Goal: Task Accomplishment & Management: Contribute content

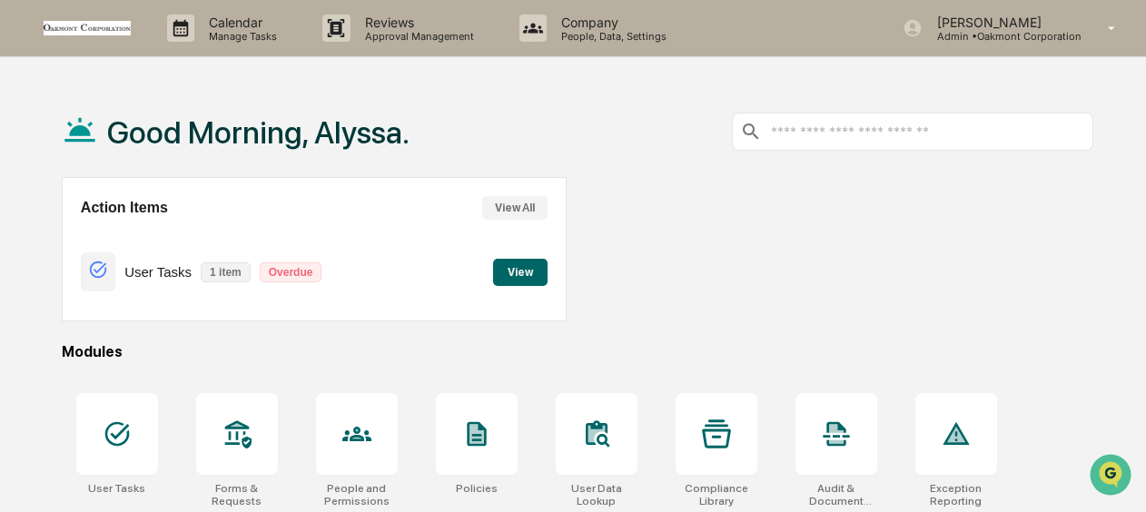
scroll to position [91, 0]
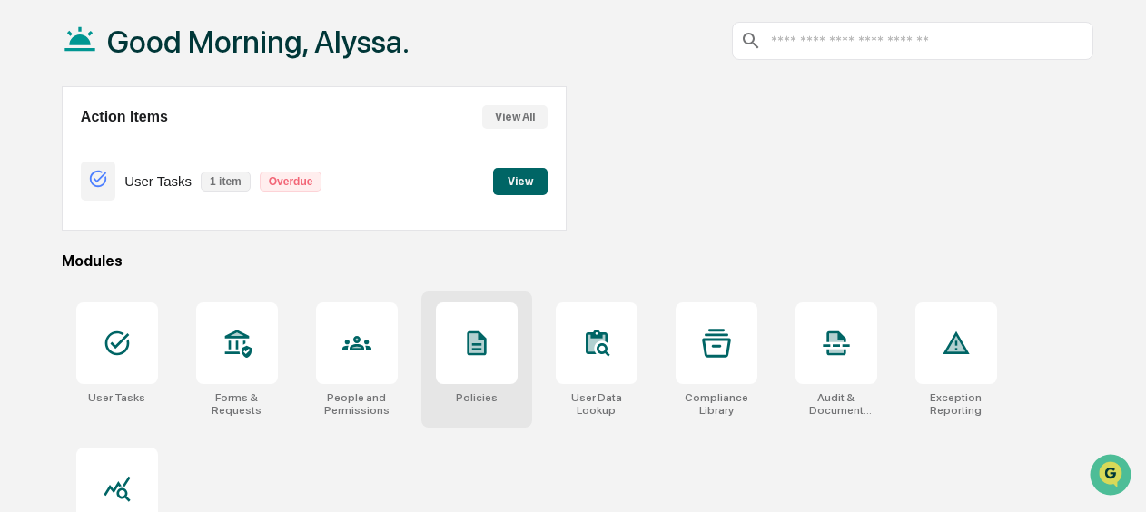
click at [483, 364] on div at bounding box center [477, 344] width 82 height 82
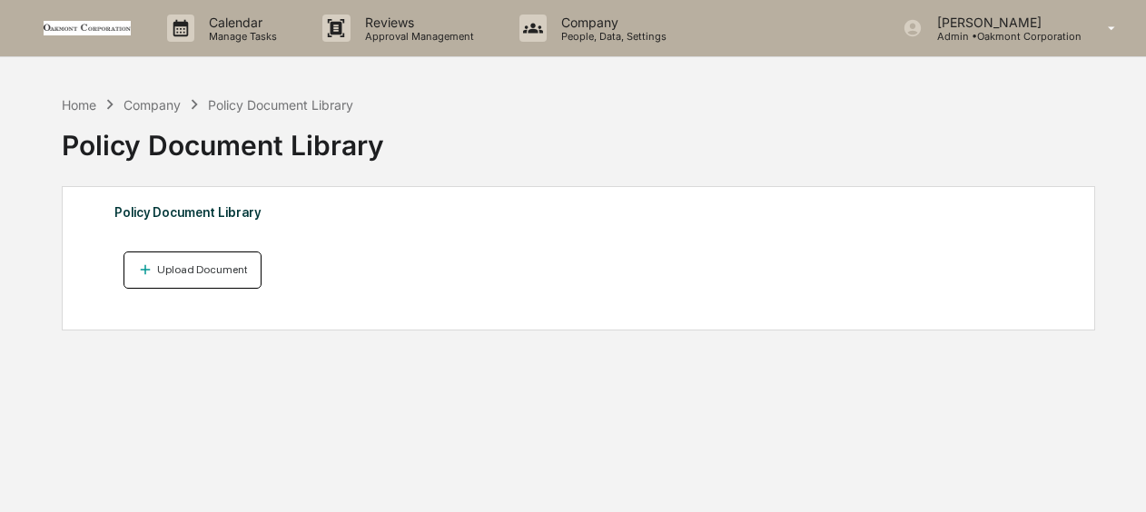
click at [227, 265] on div "Upload Document" at bounding box center [201, 269] width 94 height 13
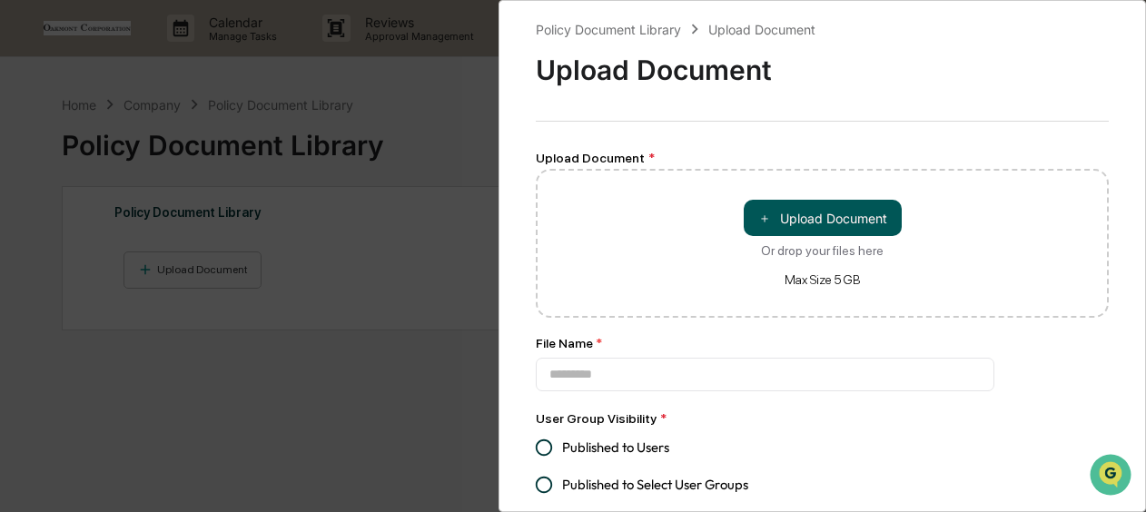
click at [843, 219] on button "＋ Upload Document" at bounding box center [823, 218] width 158 height 36
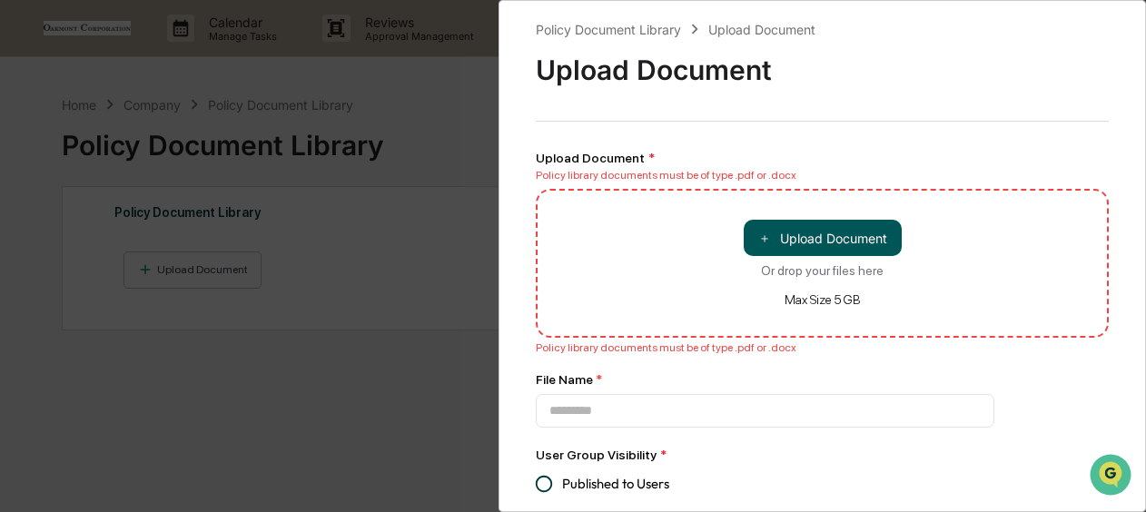
click at [847, 242] on button "＋ Upload Document" at bounding box center [823, 238] width 158 height 36
click at [816, 241] on button "＋ Upload Document" at bounding box center [823, 238] width 158 height 36
click at [826, 237] on button "＋ Upload Document" at bounding box center [823, 238] width 158 height 36
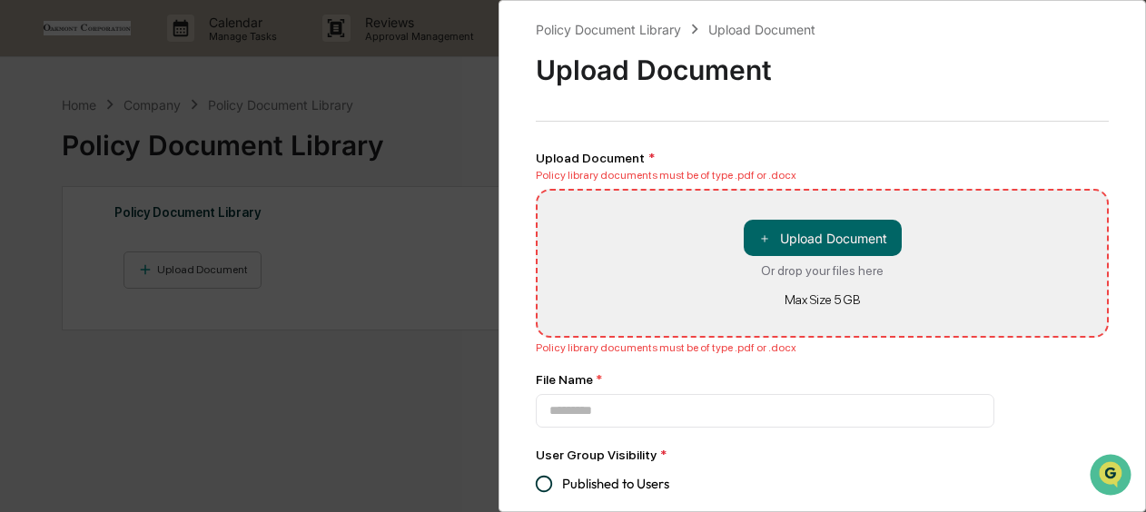
type input "**********"
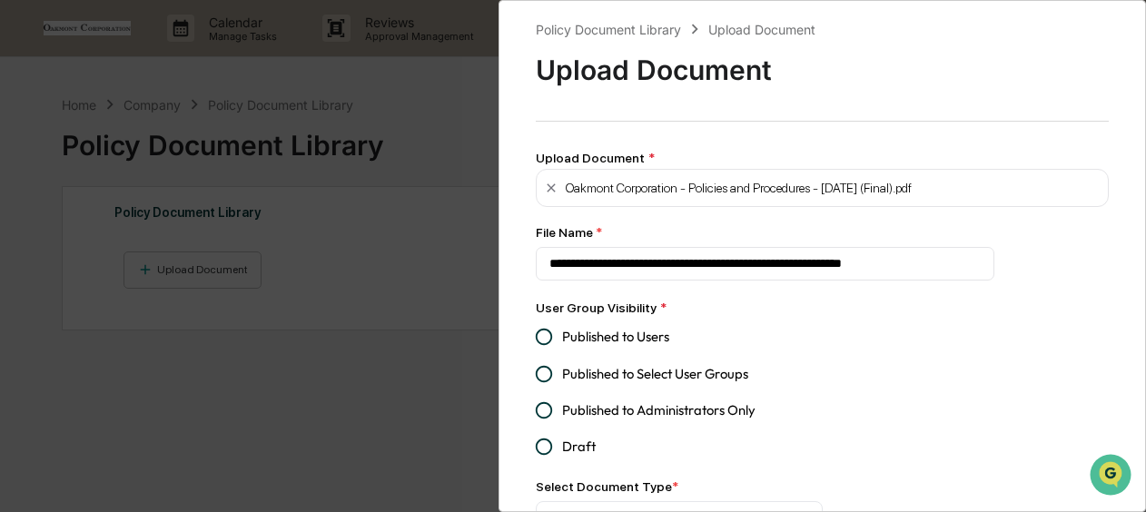
scroll to position [100, 0]
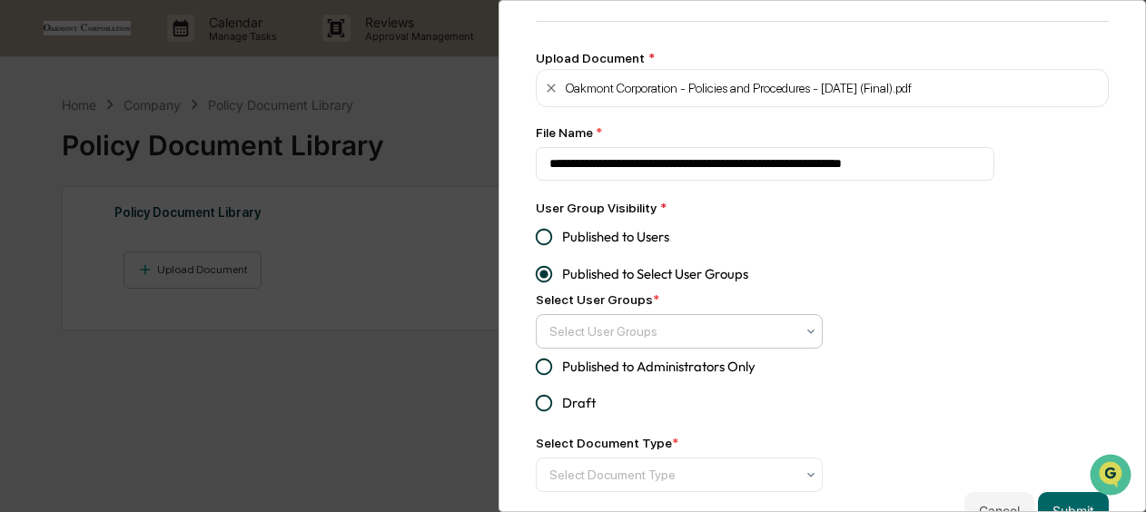
click at [747, 345] on div "Select User Groups" at bounding box center [672, 331] width 263 height 29
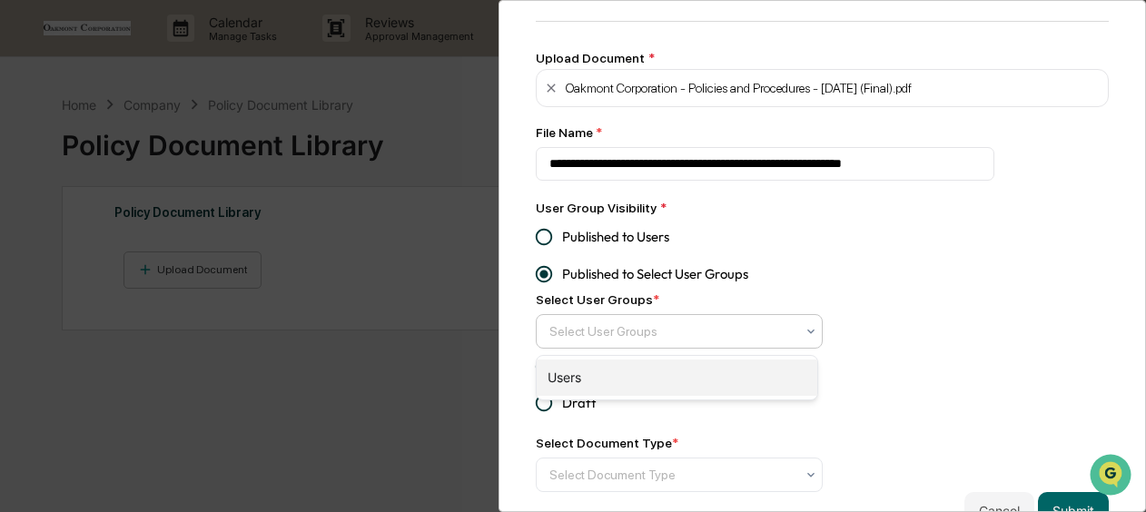
click at [720, 392] on div "Users" at bounding box center [677, 378] width 281 height 36
type input "******"
click at [977, 367] on div "**********" at bounding box center [822, 224] width 573 height 610
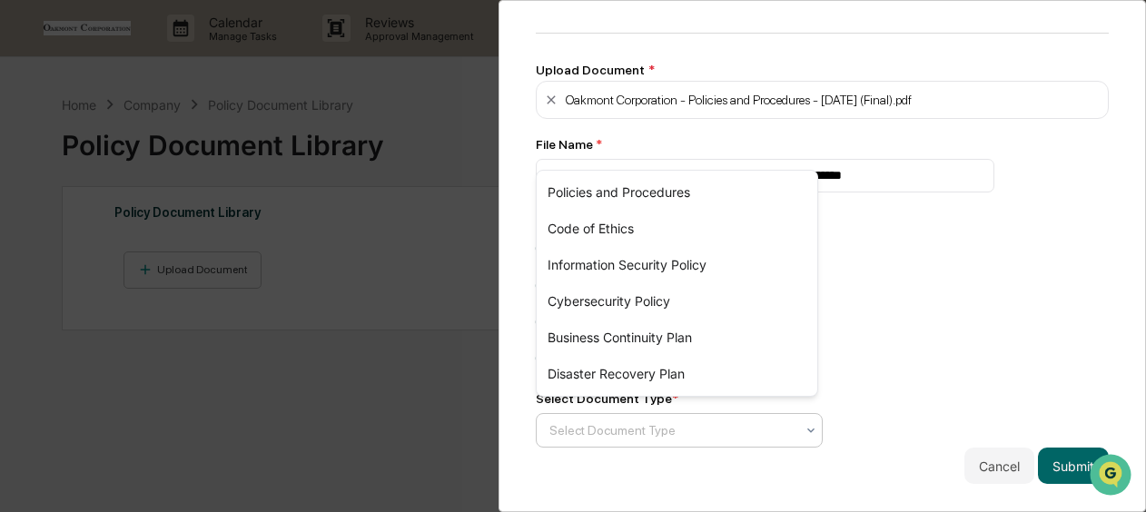
click at [783, 422] on div at bounding box center [672, 431] width 245 height 18
click at [672, 193] on div "Policies and Procedures" at bounding box center [677, 192] width 281 height 36
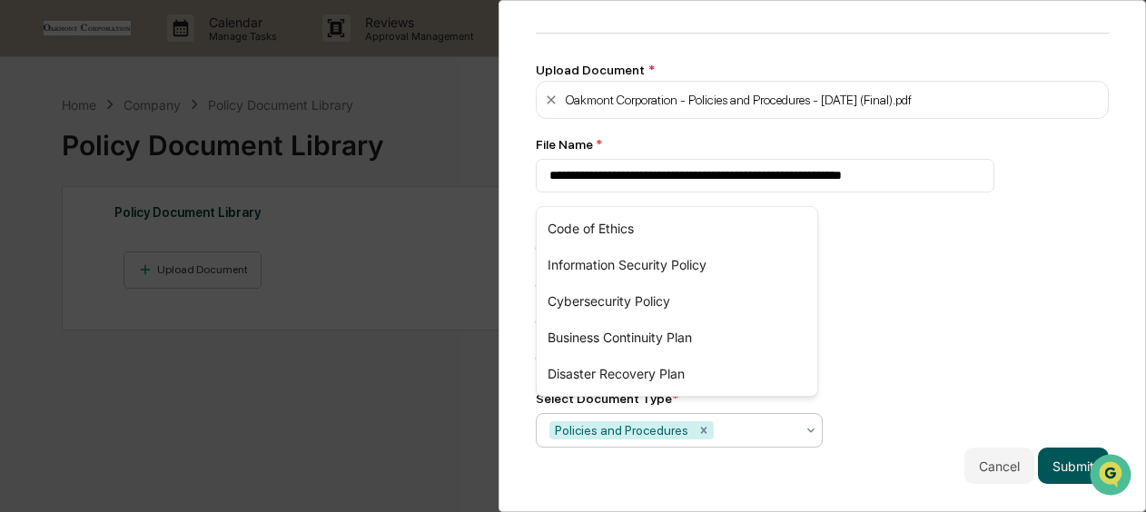
click at [1061, 452] on button "Submit" at bounding box center [1073, 466] width 71 height 36
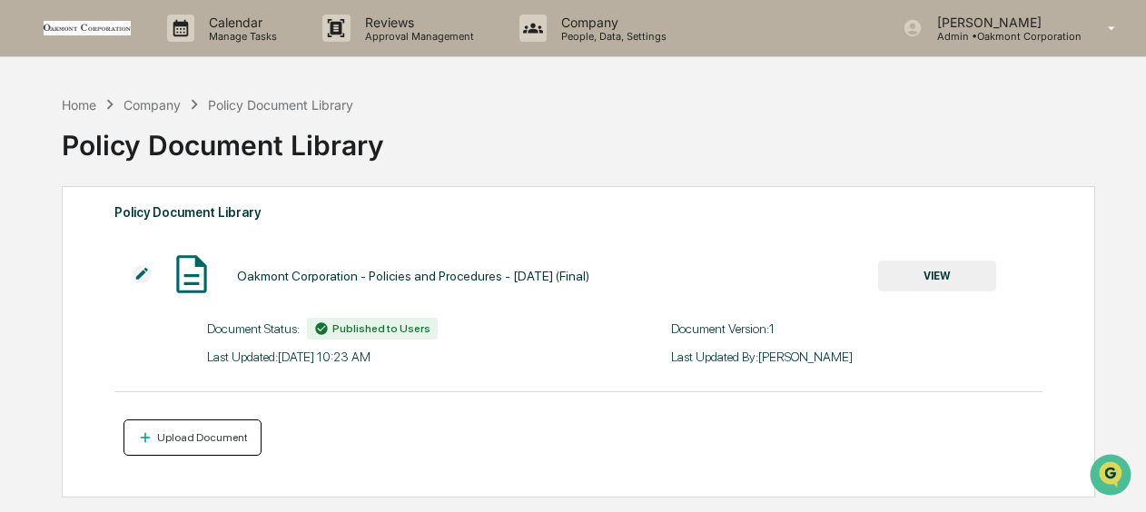
click at [218, 453] on button "Upload Document" at bounding box center [193, 438] width 139 height 37
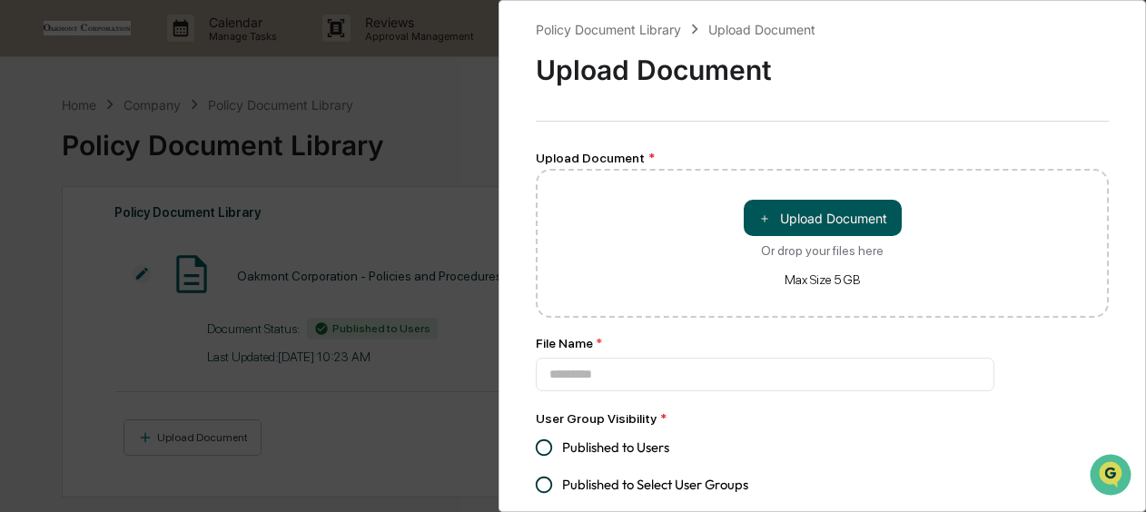
click at [859, 211] on button "＋ Upload Document" at bounding box center [823, 218] width 158 height 36
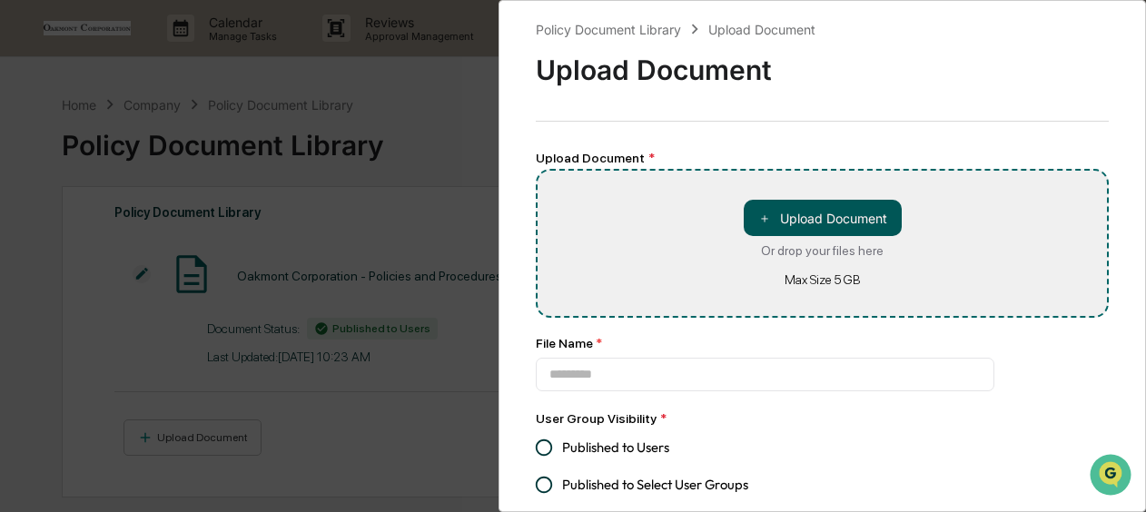
type input "**********"
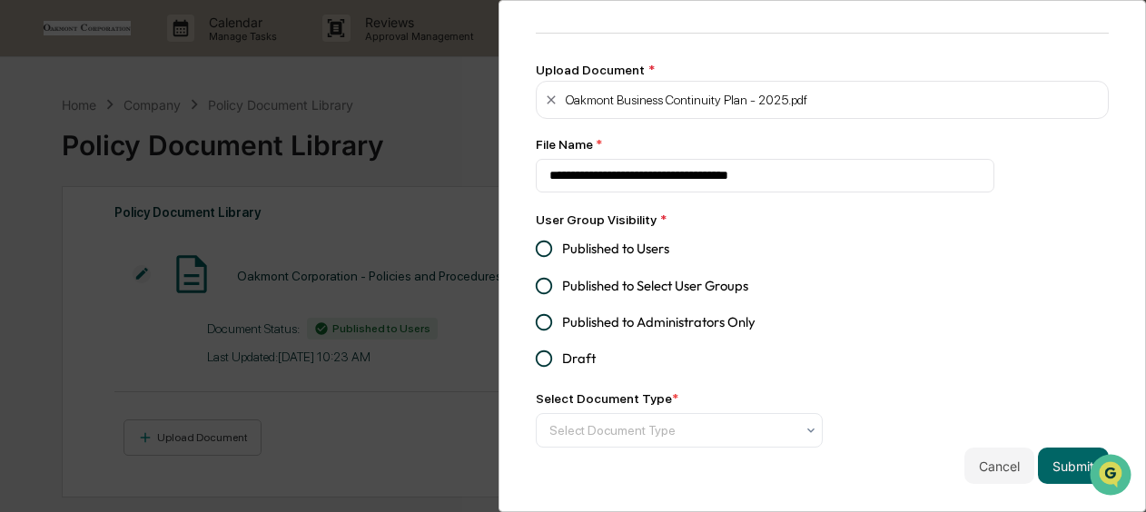
click at [627, 239] on span "Published to Users" at bounding box center [615, 249] width 107 height 20
click at [1058, 464] on button "Submit" at bounding box center [1073, 466] width 71 height 36
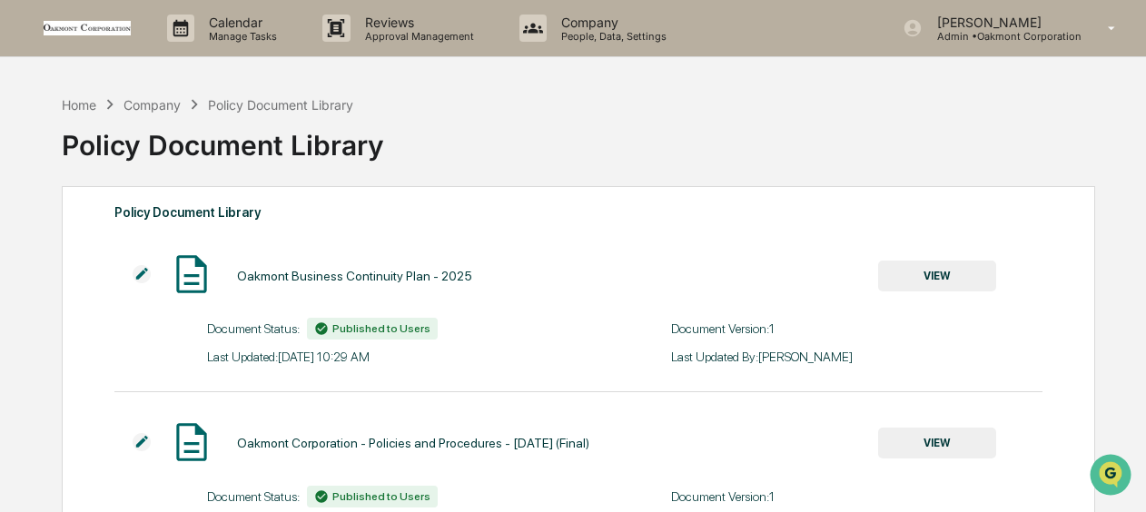
scroll to position [164, 0]
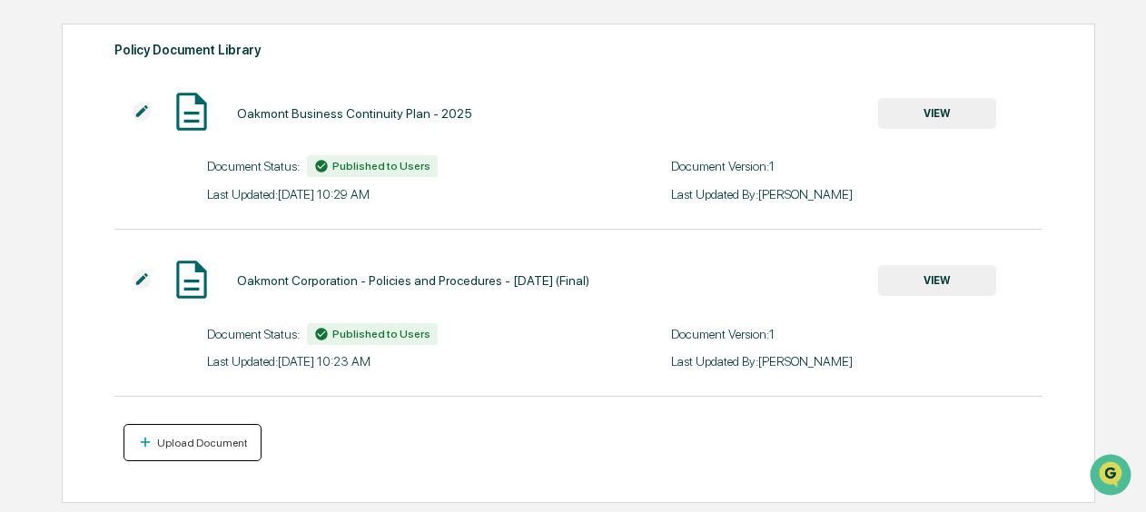
click at [211, 447] on div "Upload Document" at bounding box center [201, 443] width 94 height 13
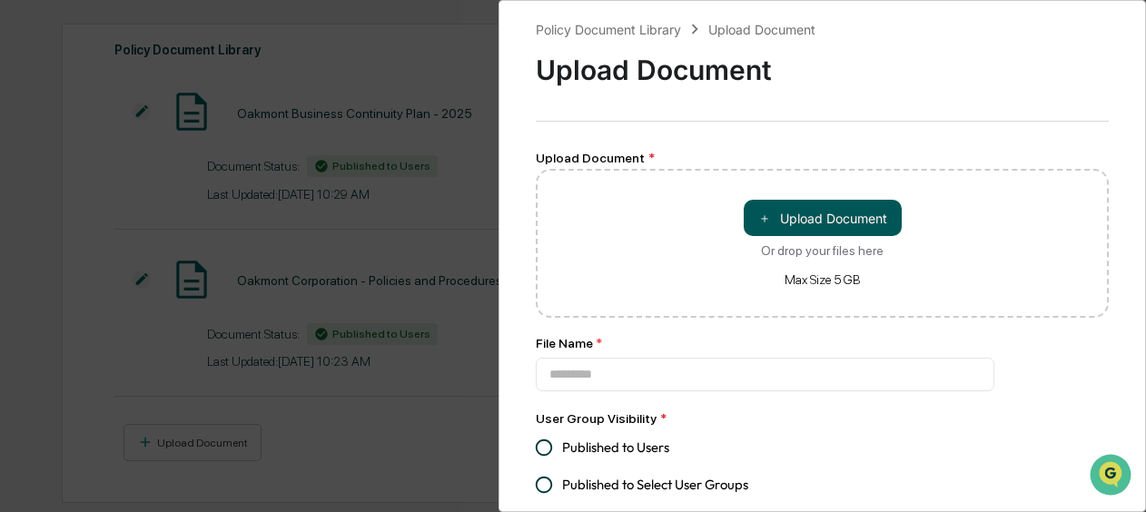
click at [859, 226] on button "＋ Upload Document" at bounding box center [823, 218] width 158 height 36
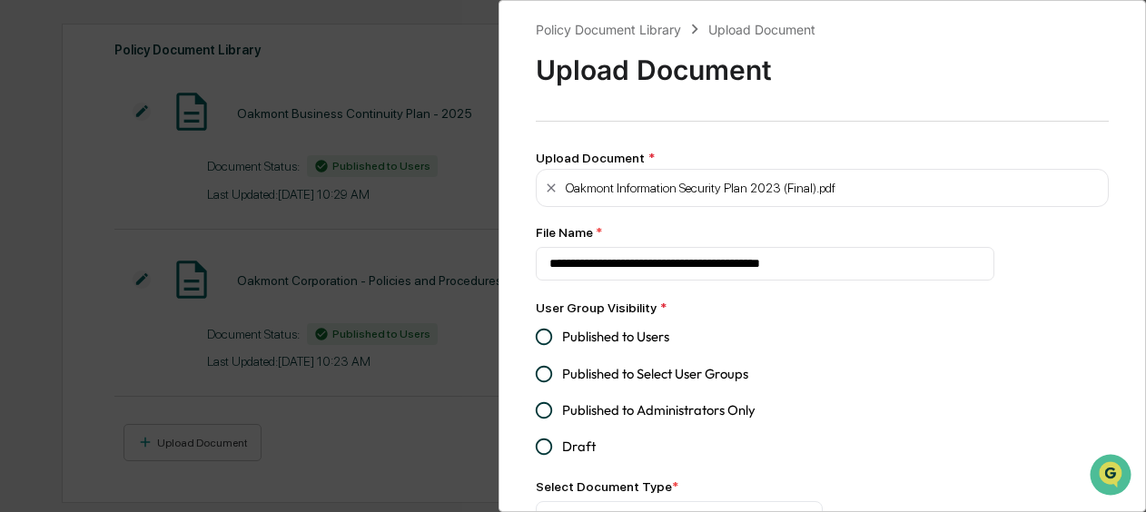
type input "**********"
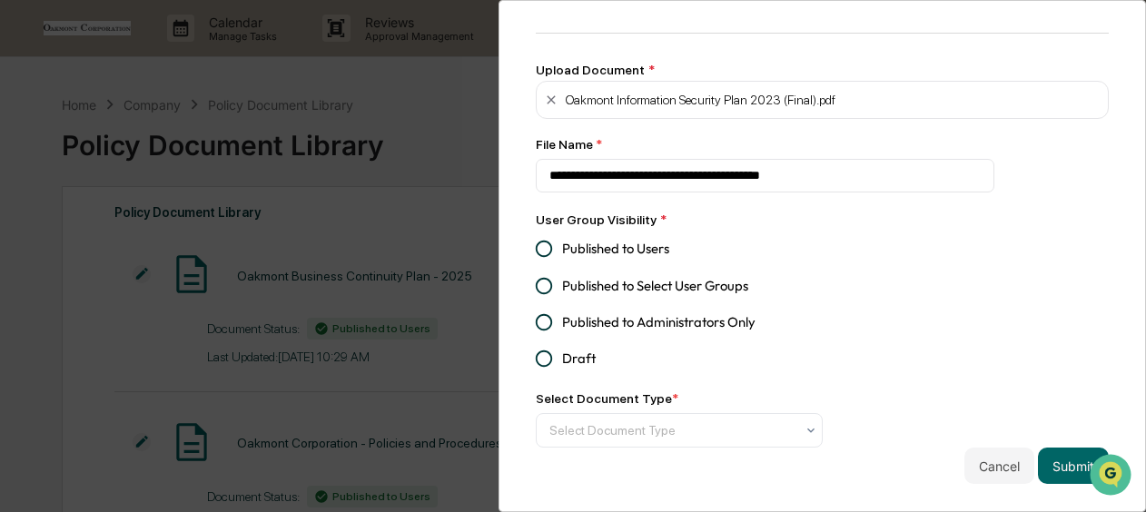
scroll to position [100, 0]
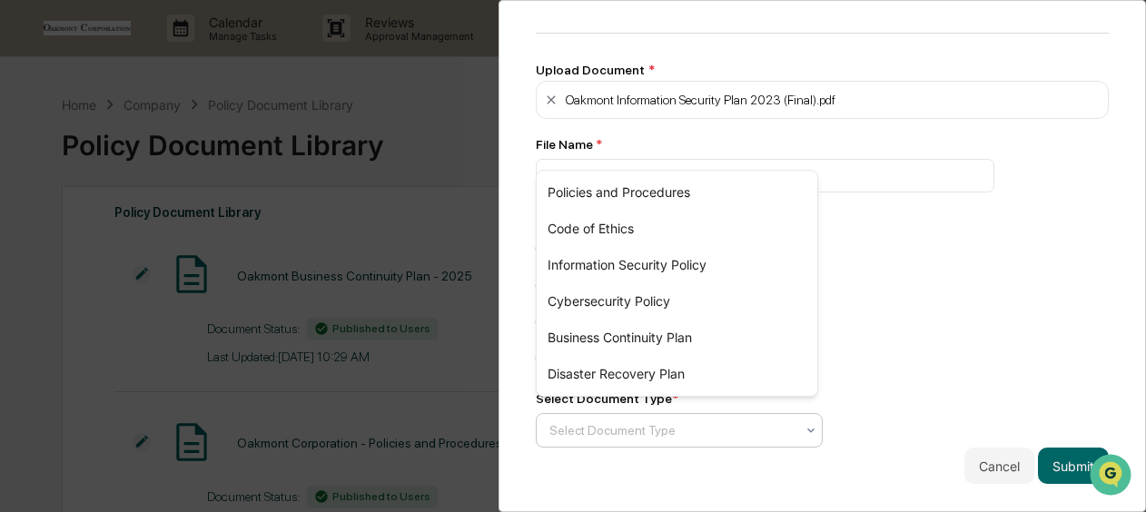
click at [712, 428] on div at bounding box center [672, 431] width 245 height 18
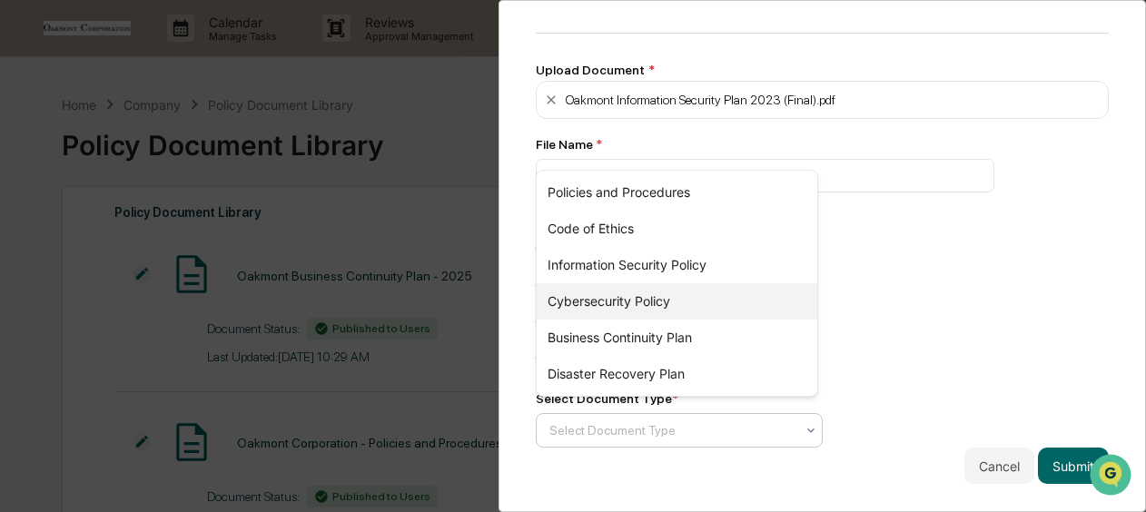
click at [656, 303] on div "Cybersecurity Policy" at bounding box center [677, 301] width 281 height 36
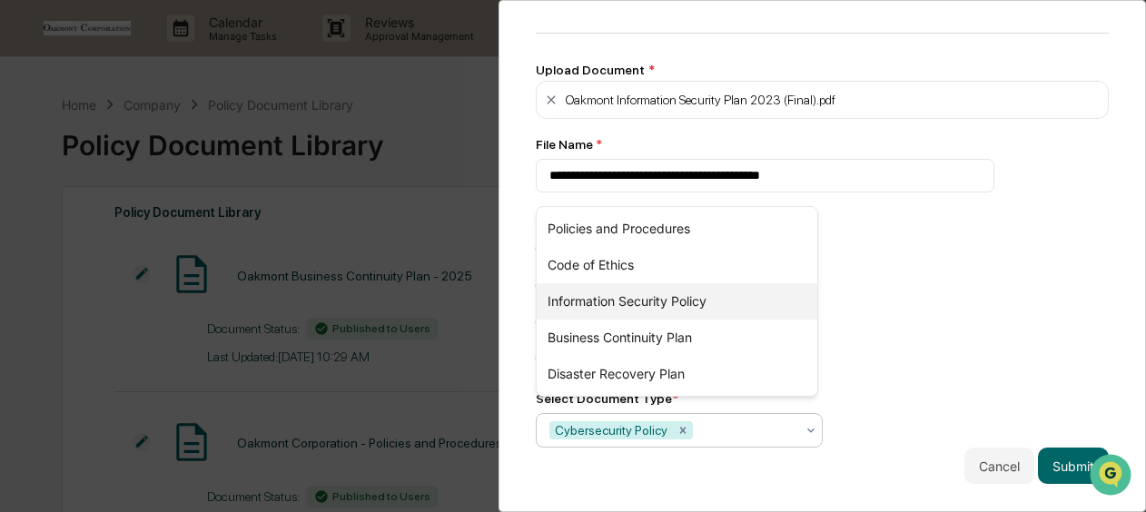
click at [726, 303] on div "Information Security Policy" at bounding box center [677, 301] width 281 height 36
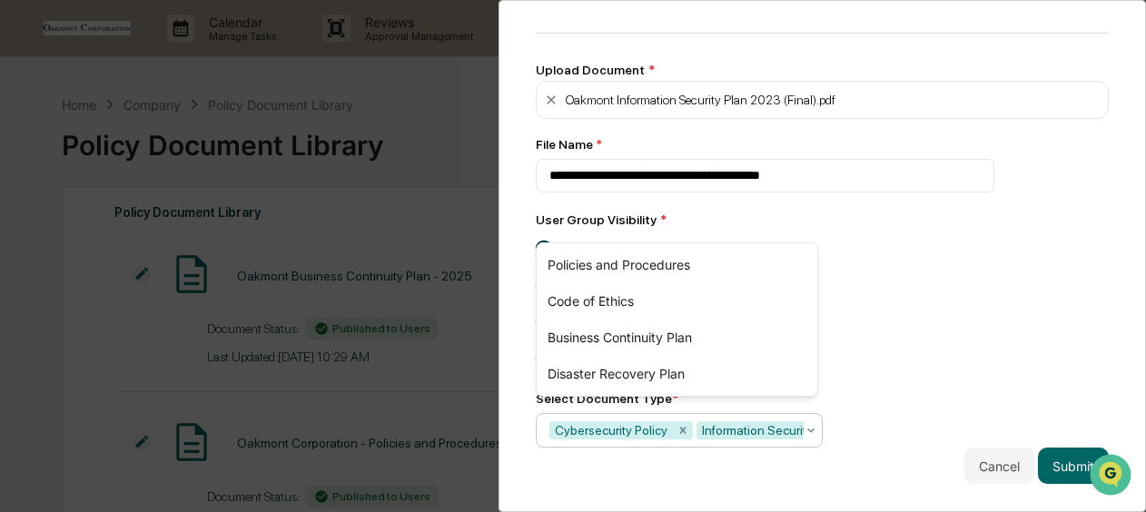
click at [863, 365] on div "**********" at bounding box center [822, 207] width 573 height 553
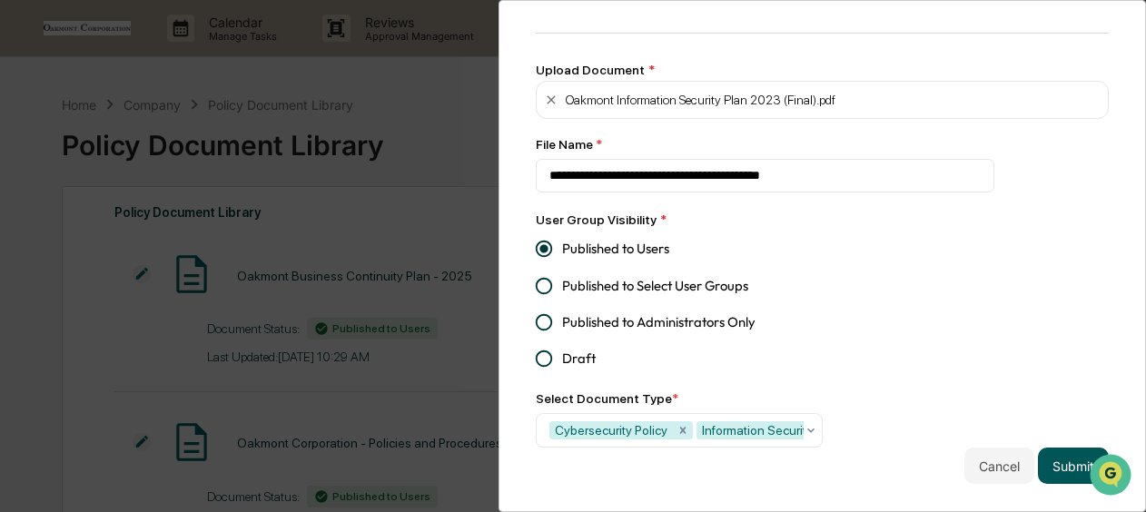
click at [1059, 462] on button "Submit" at bounding box center [1073, 466] width 71 height 36
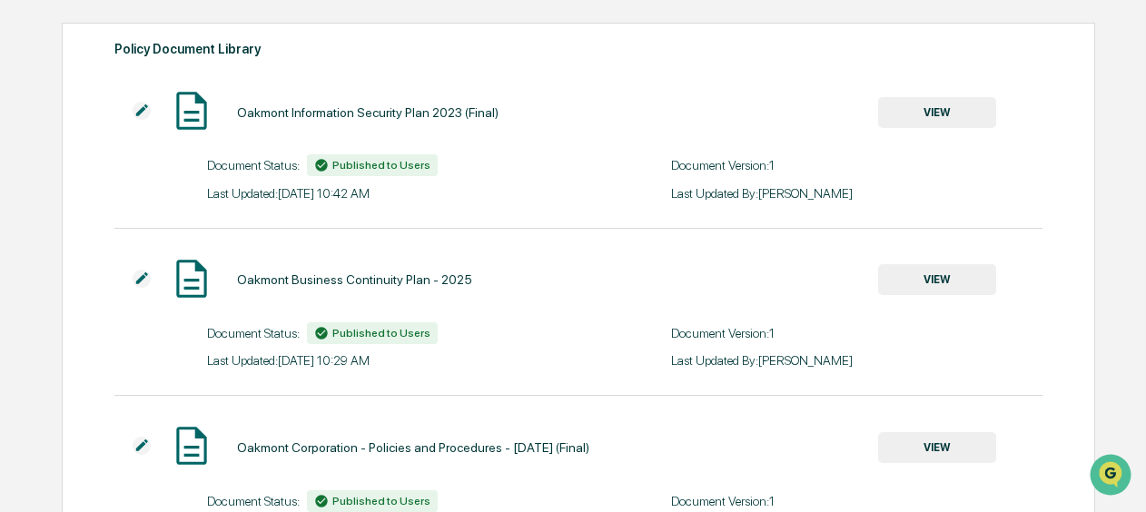
scroll to position [0, 0]
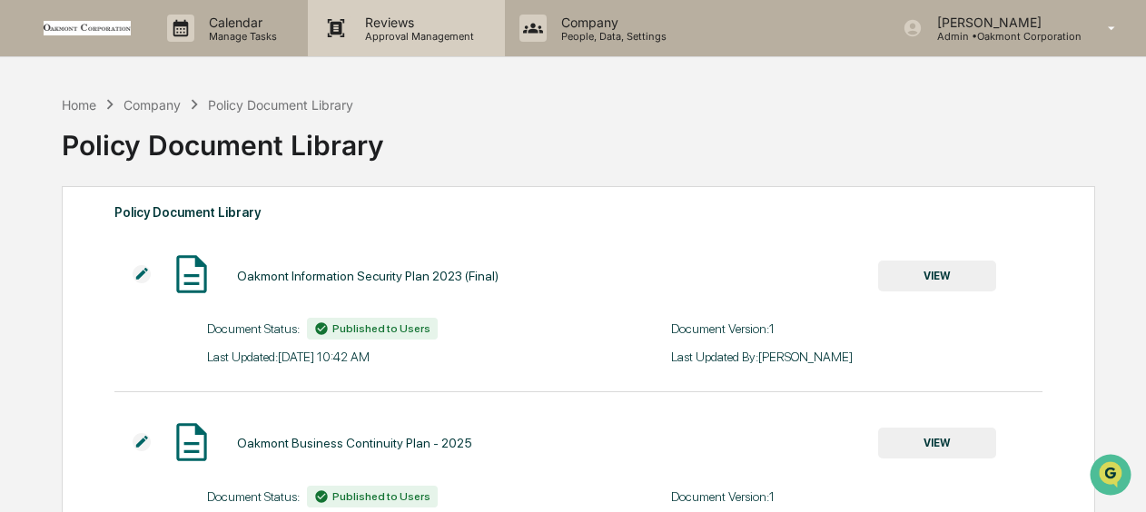
click at [407, 25] on p "Reviews" at bounding box center [417, 22] width 133 height 15
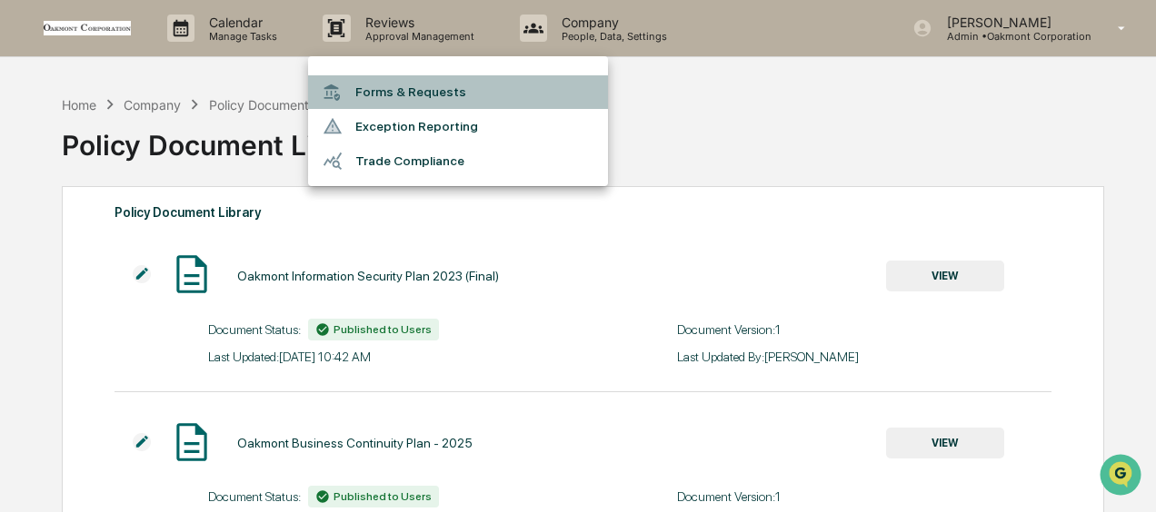
click at [443, 95] on li "Forms & Requests" at bounding box center [458, 92] width 300 height 34
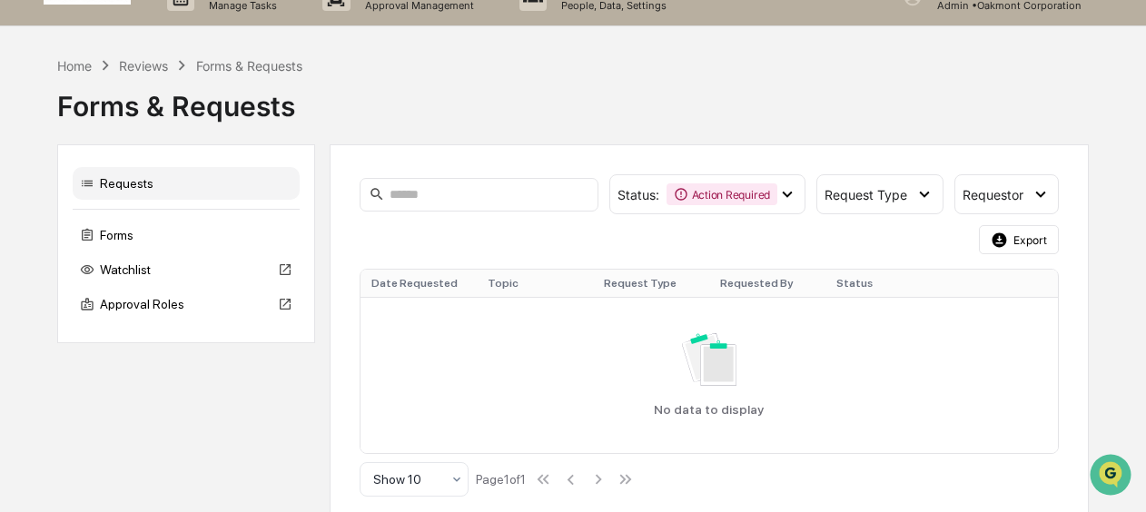
scroll to position [45, 0]
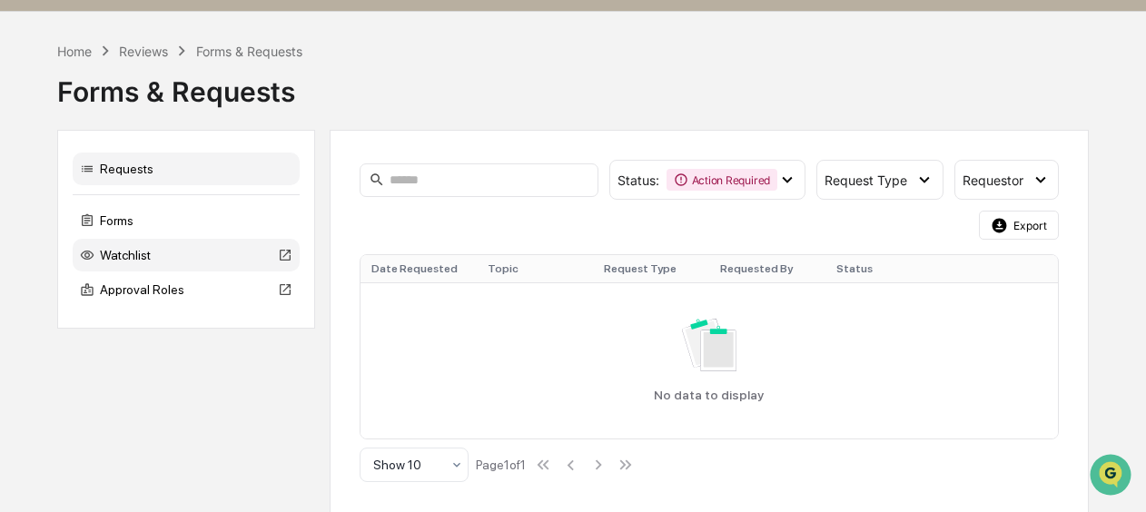
click at [149, 268] on div "Watchlist" at bounding box center [186, 255] width 227 height 33
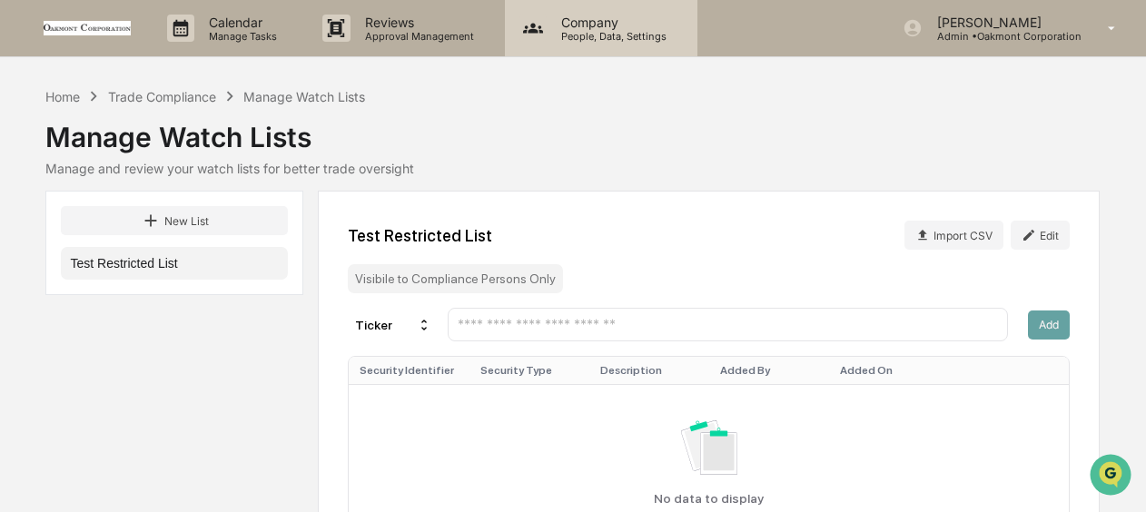
click at [626, 31] on p "People, Data, Settings" at bounding box center [611, 36] width 129 height 13
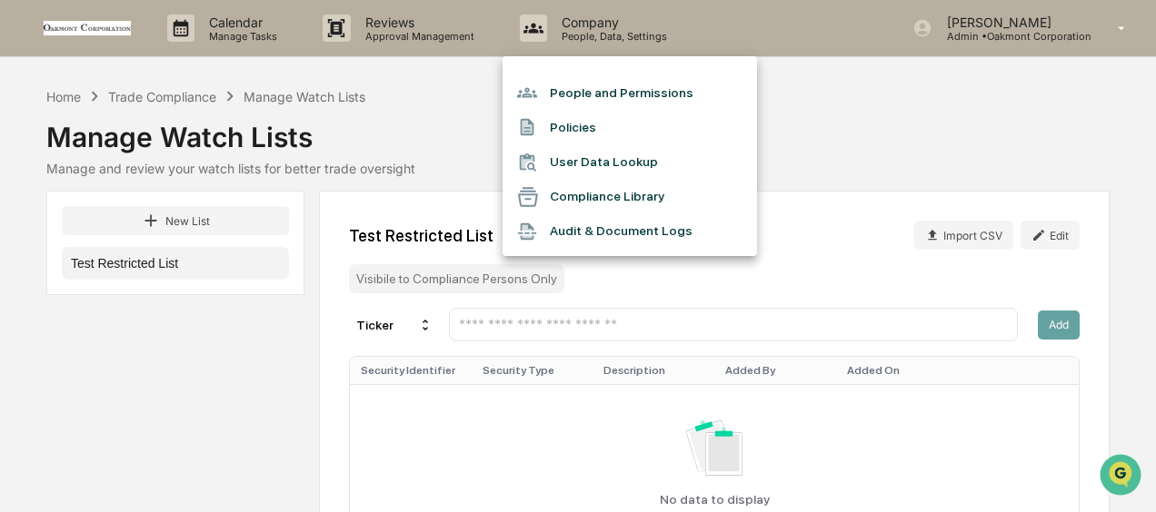
click at [609, 125] on li "Policies" at bounding box center [629, 127] width 254 height 35
